Goal: Information Seeking & Learning: Learn about a topic

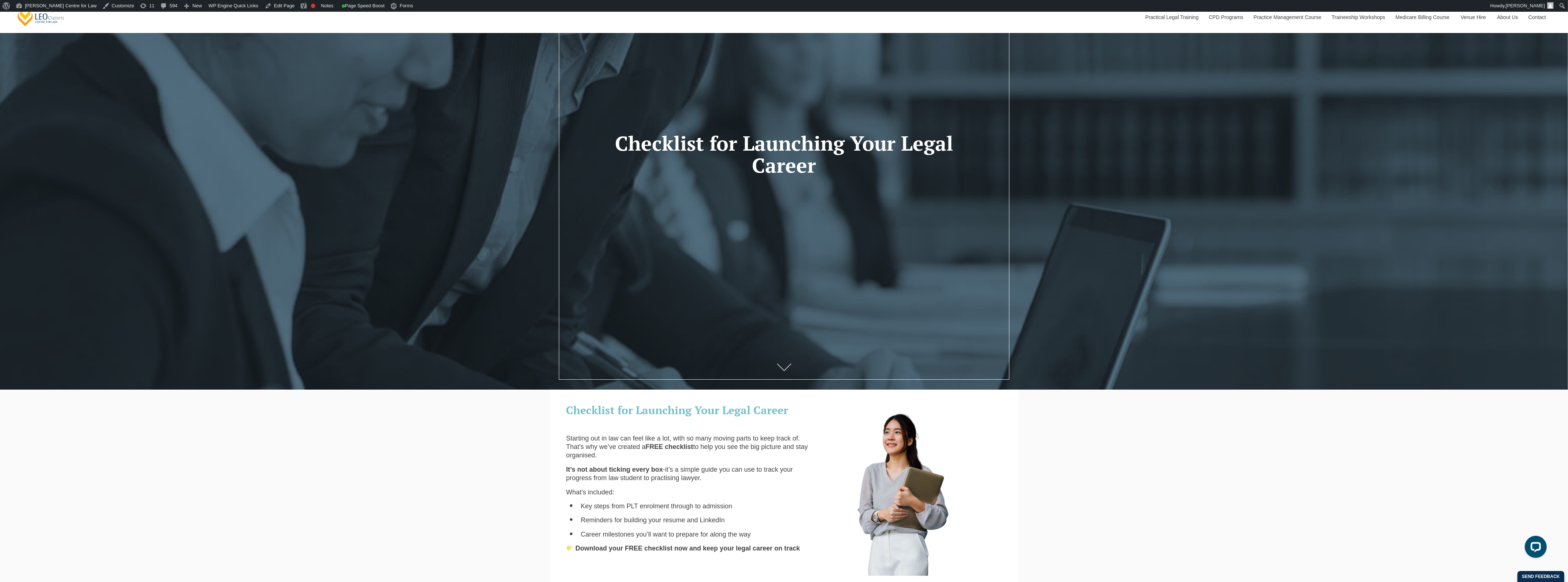
scroll to position [229, 0]
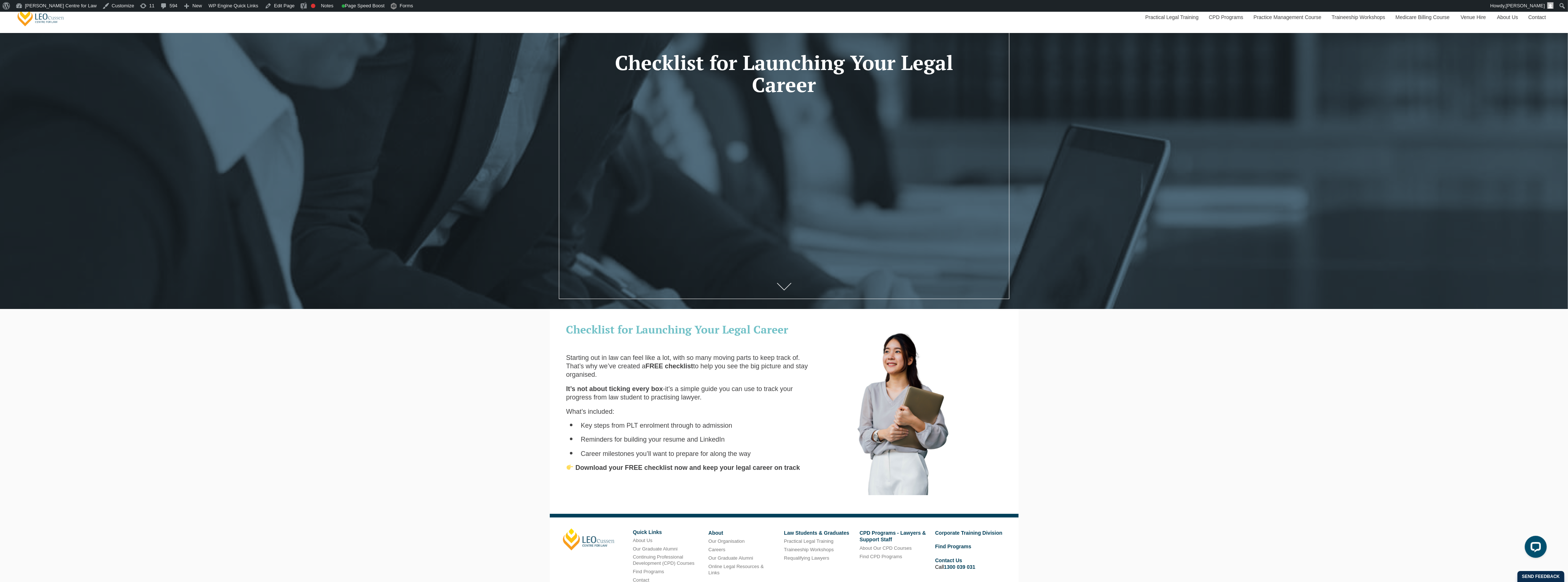
click at [566, 330] on span "Checklist for Launching Your Legal Career" at bounding box center [677, 329] width 222 height 15
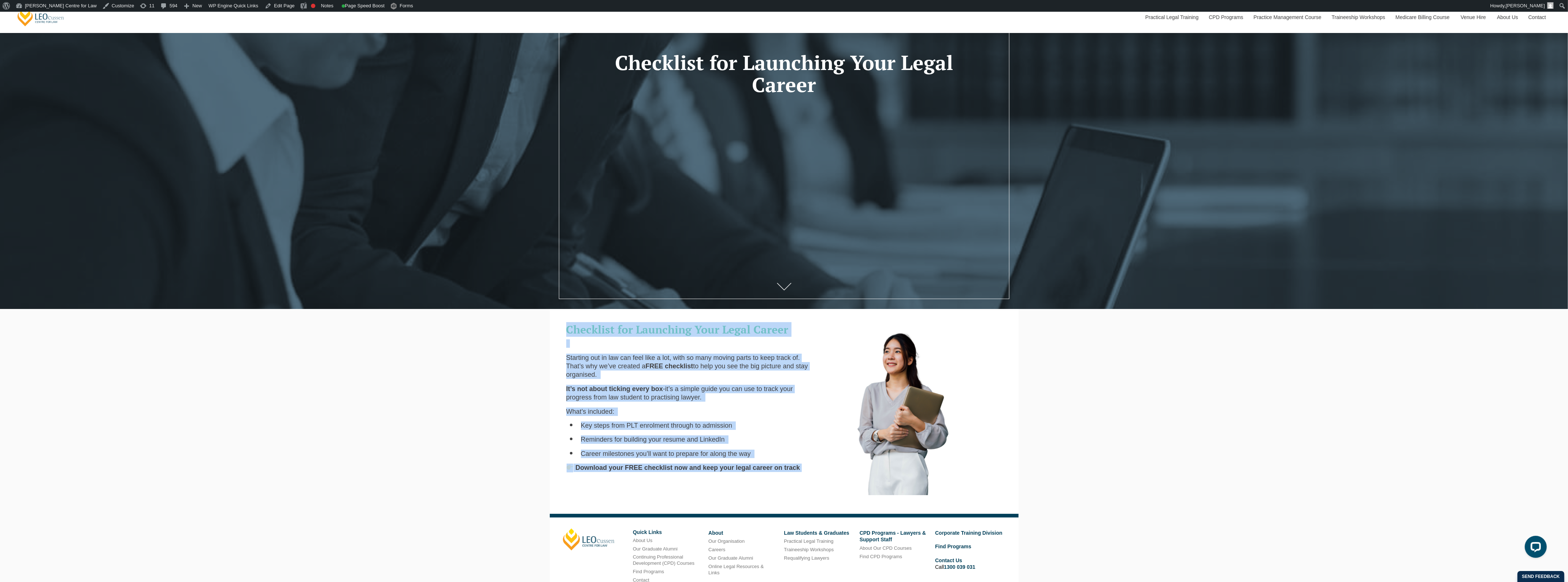
drag, startPoint x: 563, startPoint y: 330, endPoint x: 828, endPoint y: 473, distance: 301.1
click at [828, 473] on div "Checklist for Launching Your Legal Career Starting out in law can feel like a l…" at bounding box center [784, 405] width 447 height 179
copy div "Checklist for Launching Your Legal Career Starting out in law can feel like a l…"
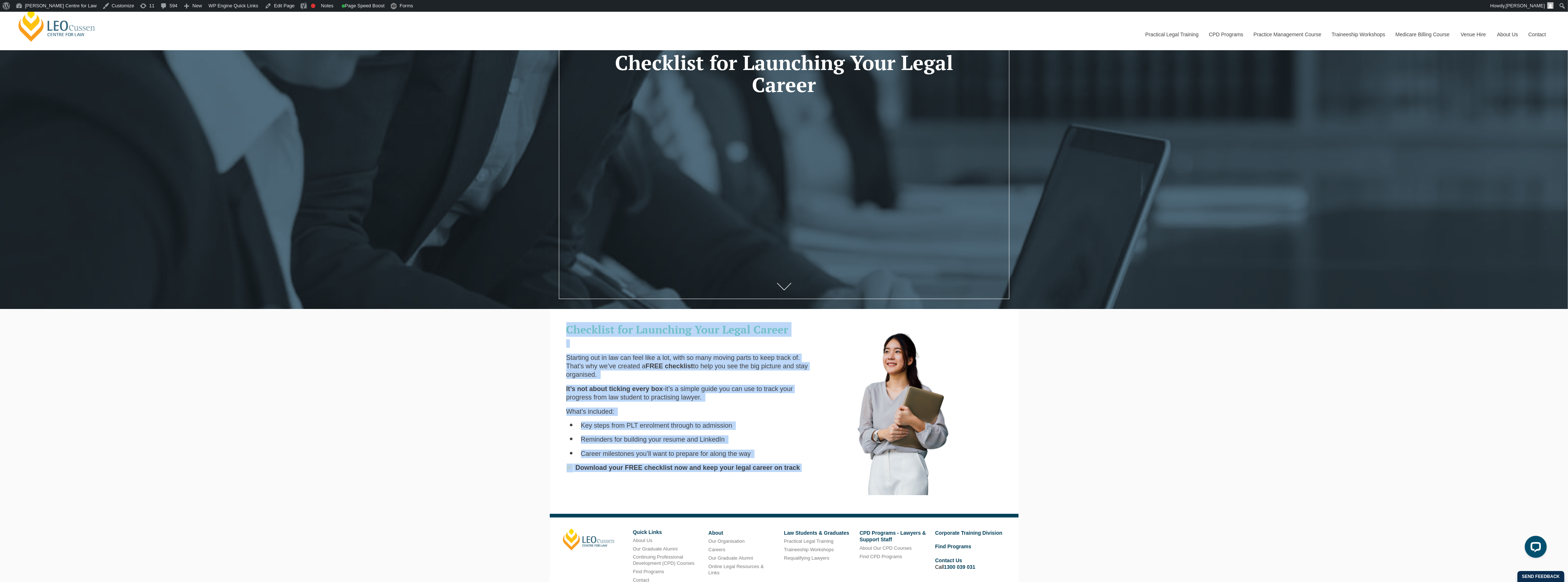
click at [612, 325] on span "Checklist for Launching Your Legal Career" at bounding box center [677, 329] width 222 height 15
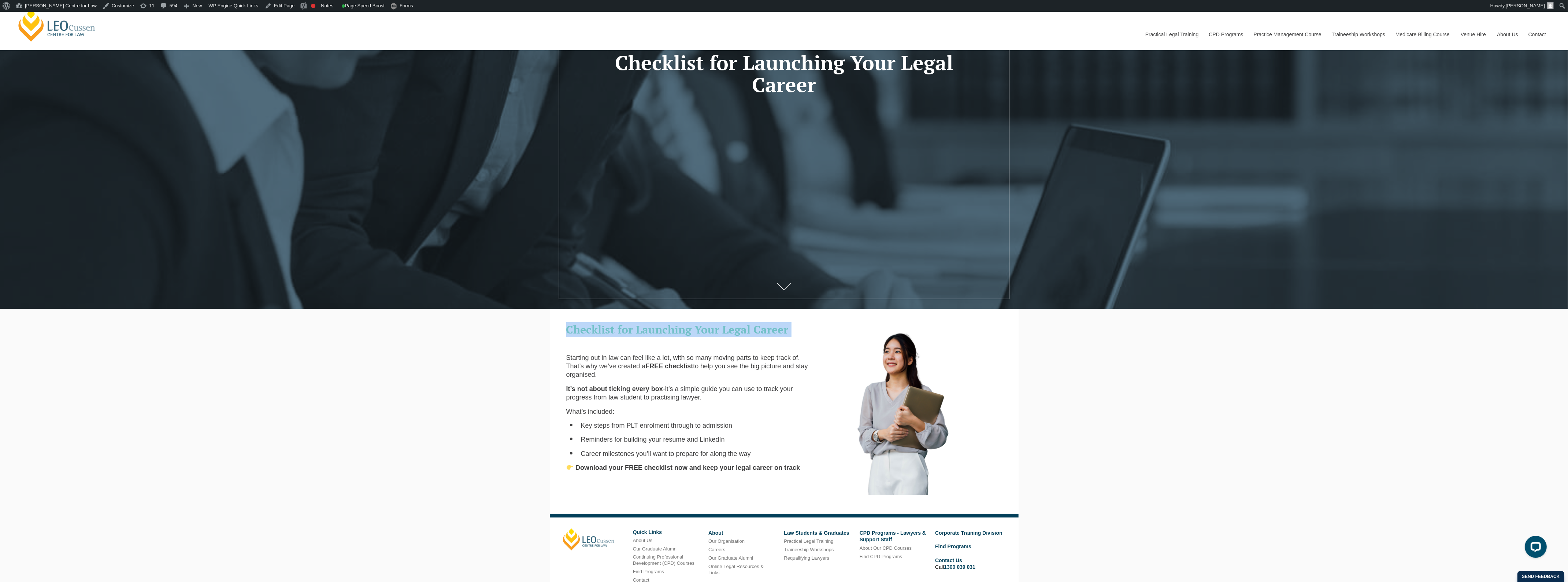
click at [612, 325] on span "Checklist for Launching Your Legal Career" at bounding box center [677, 329] width 222 height 15
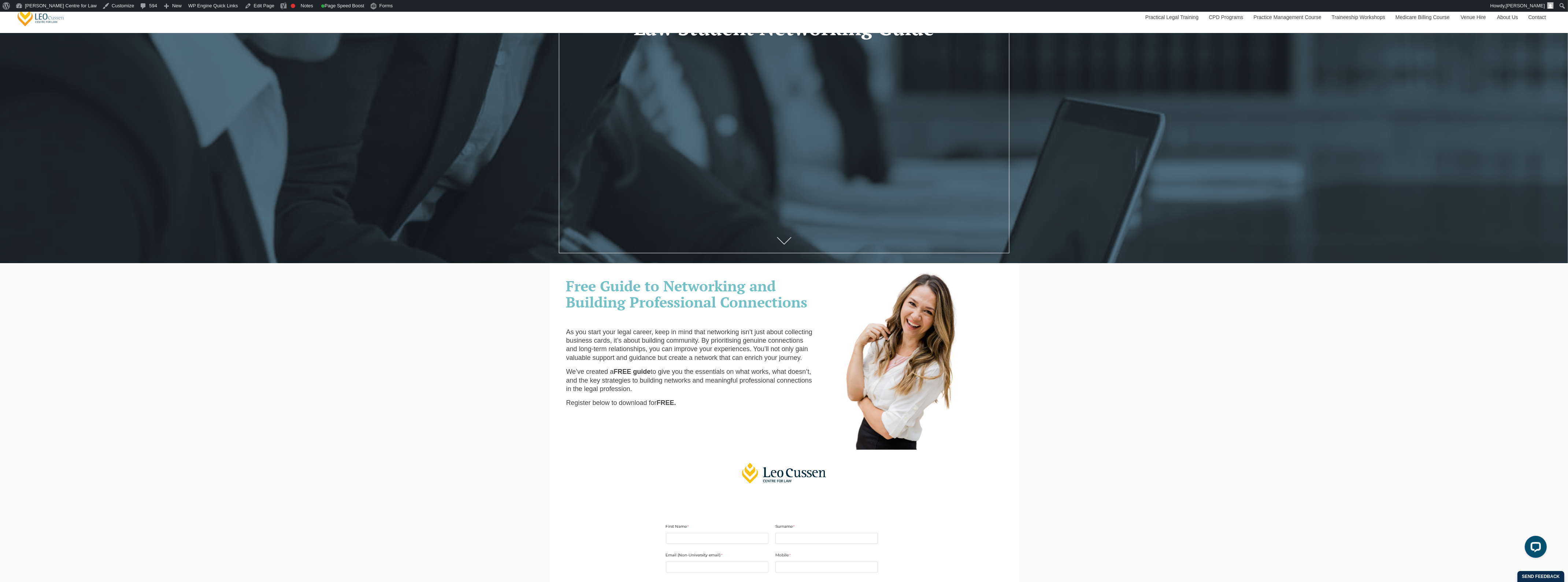
scroll to position [412, 0]
